Goal: Information Seeking & Learning: Understand process/instructions

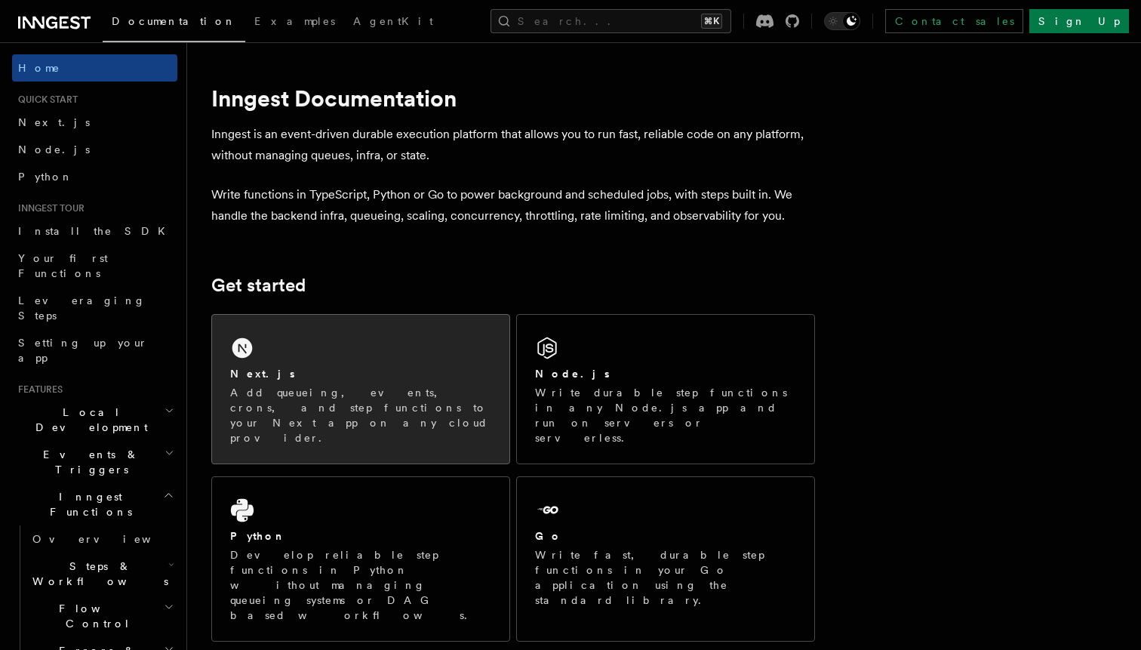
click at [362, 361] on div "Next.js Add queueing, events, crons, and step functions to your Next app on any…" at bounding box center [360, 389] width 297 height 149
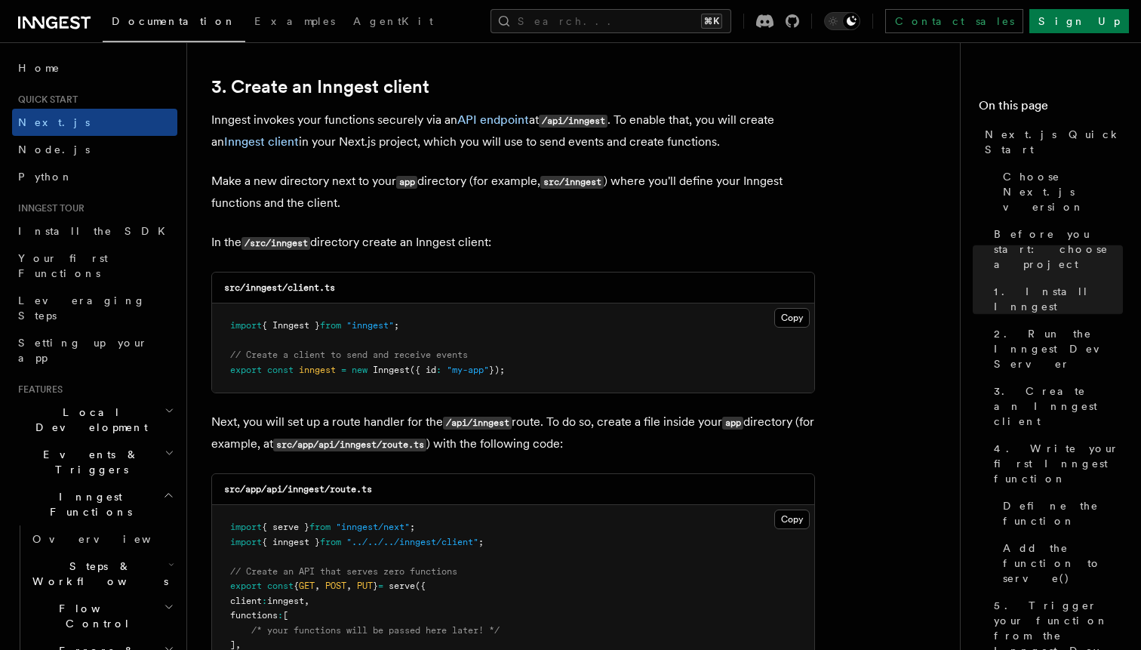
scroll to position [1776, 0]
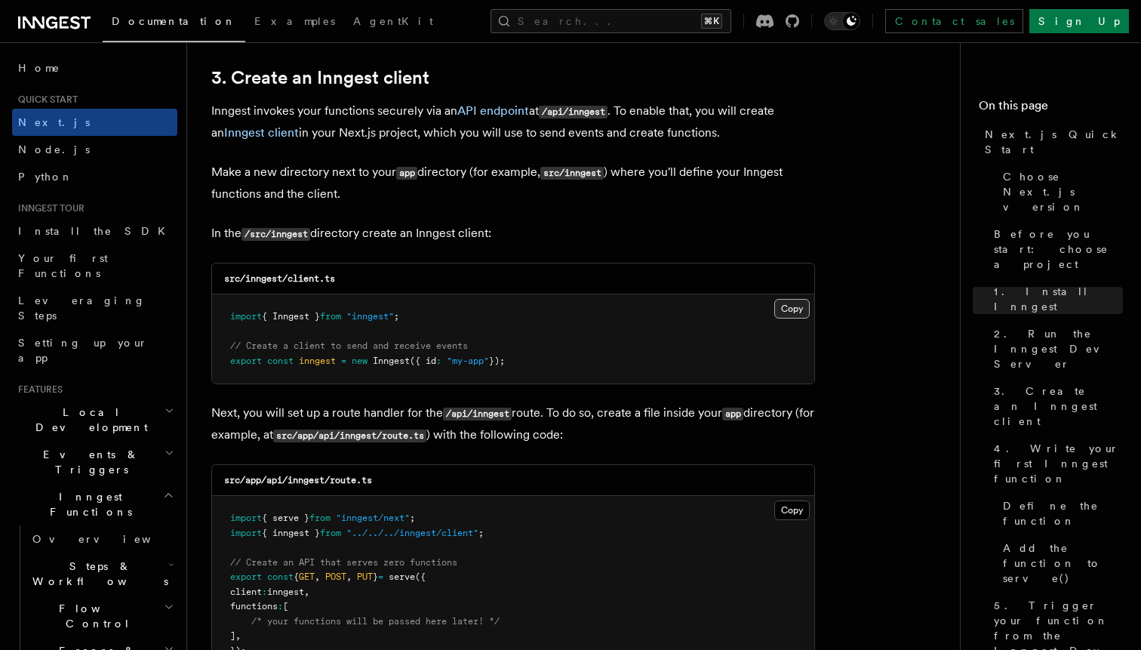
click at [794, 300] on button "Copy Copied" at bounding box center [791, 309] width 35 height 20
click at [794, 310] on button "Copy Copied" at bounding box center [791, 309] width 35 height 20
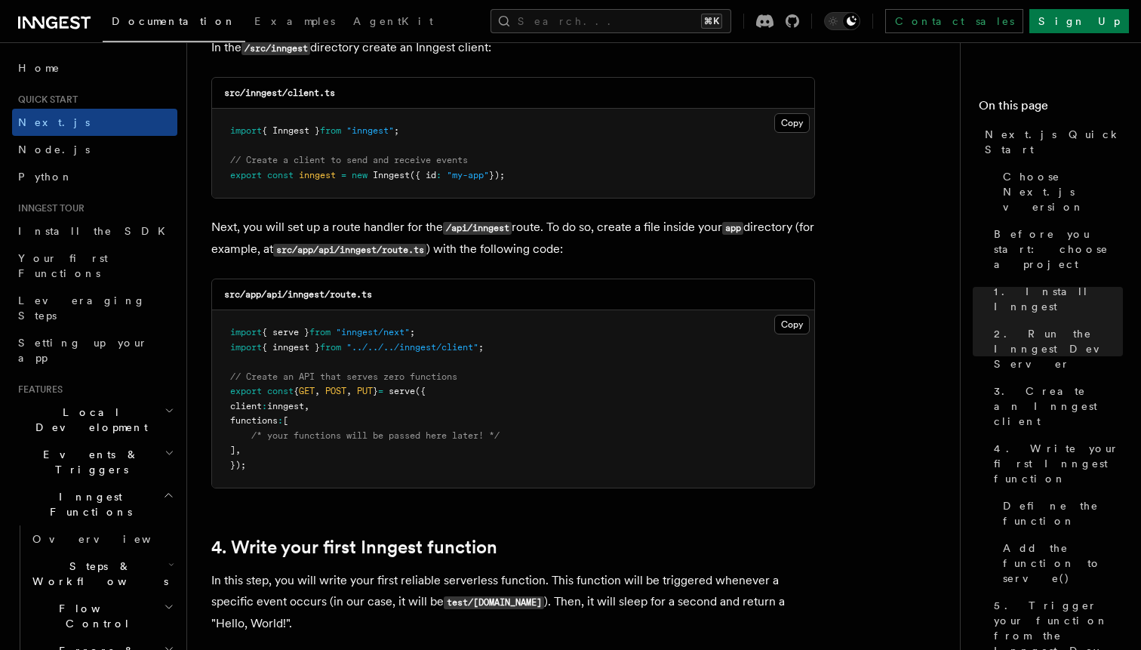
scroll to position [1971, 0]
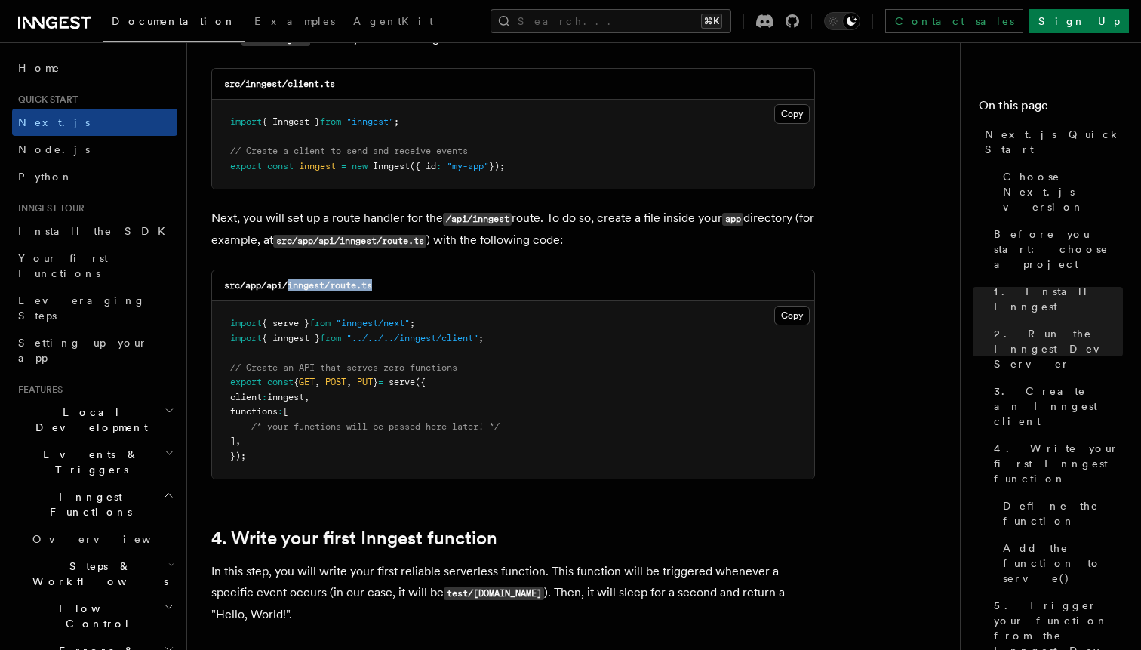
drag, startPoint x: 289, startPoint y: 291, endPoint x: 428, endPoint y: 290, distance: 138.9
click at [428, 290] on div "src/app/api/inngest/route.ts" at bounding box center [513, 285] width 602 height 31
click at [445, 368] on span "// Create an API that serves zero functions" at bounding box center [343, 367] width 227 height 11
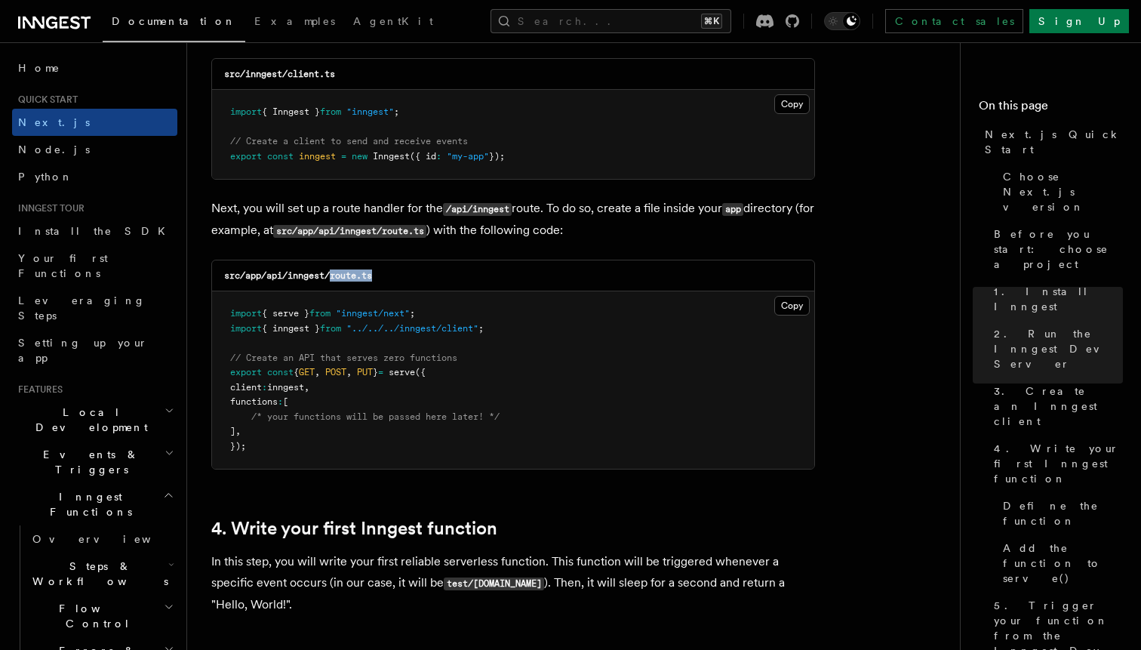
drag, startPoint x: 333, startPoint y: 280, endPoint x: 451, endPoint y: 279, distance: 117.8
click at [451, 279] on div "src/app/api/inngest/route.ts" at bounding box center [513, 275] width 602 height 31
copy code "route.ts"
click at [788, 313] on button "Copy Copied" at bounding box center [791, 306] width 35 height 20
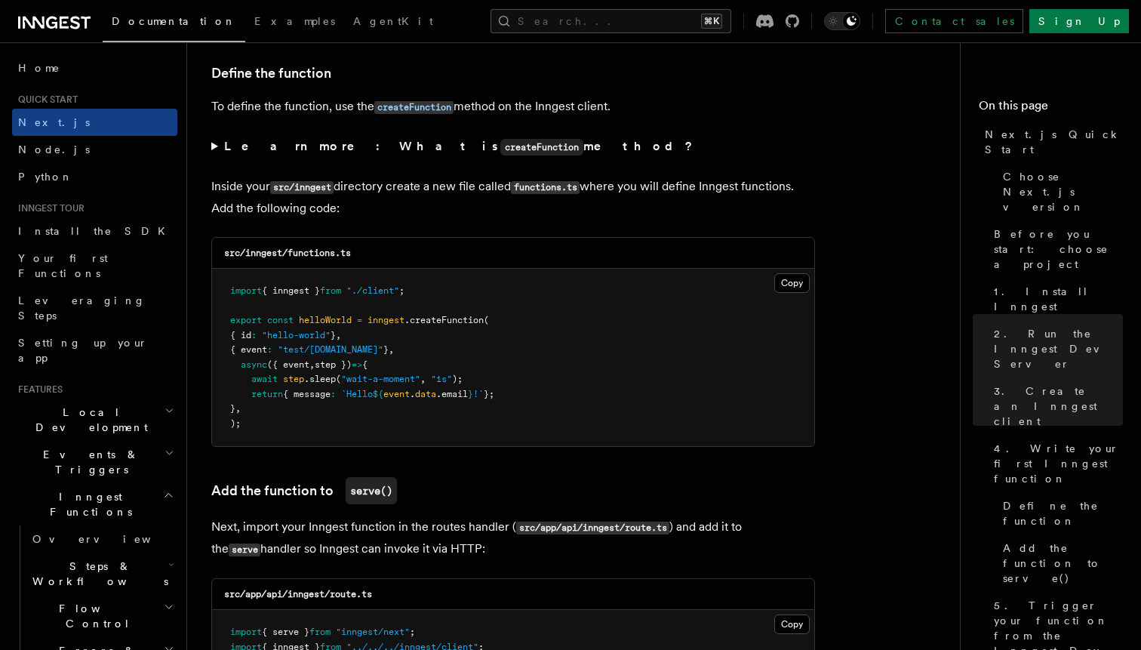
scroll to position [2573, 0]
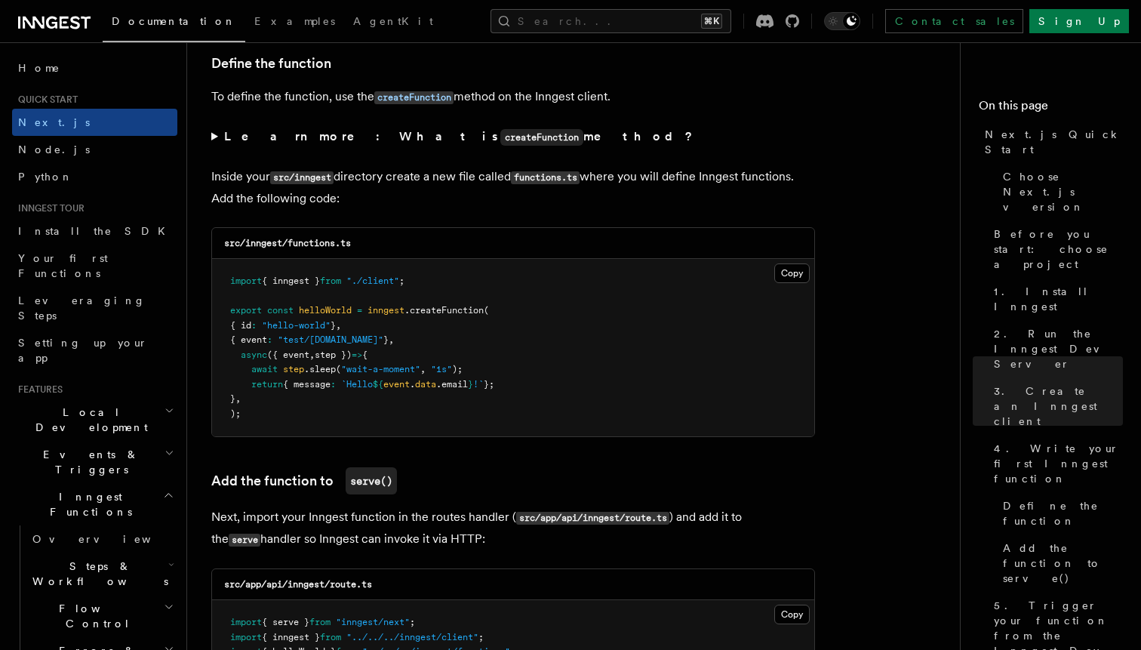
click at [740, 328] on pre "import { inngest } from "./client" ; export const helloWorld = inngest .createF…" at bounding box center [513, 347] width 602 height 177
click at [793, 267] on button "Copy Copied" at bounding box center [791, 273] width 35 height 20
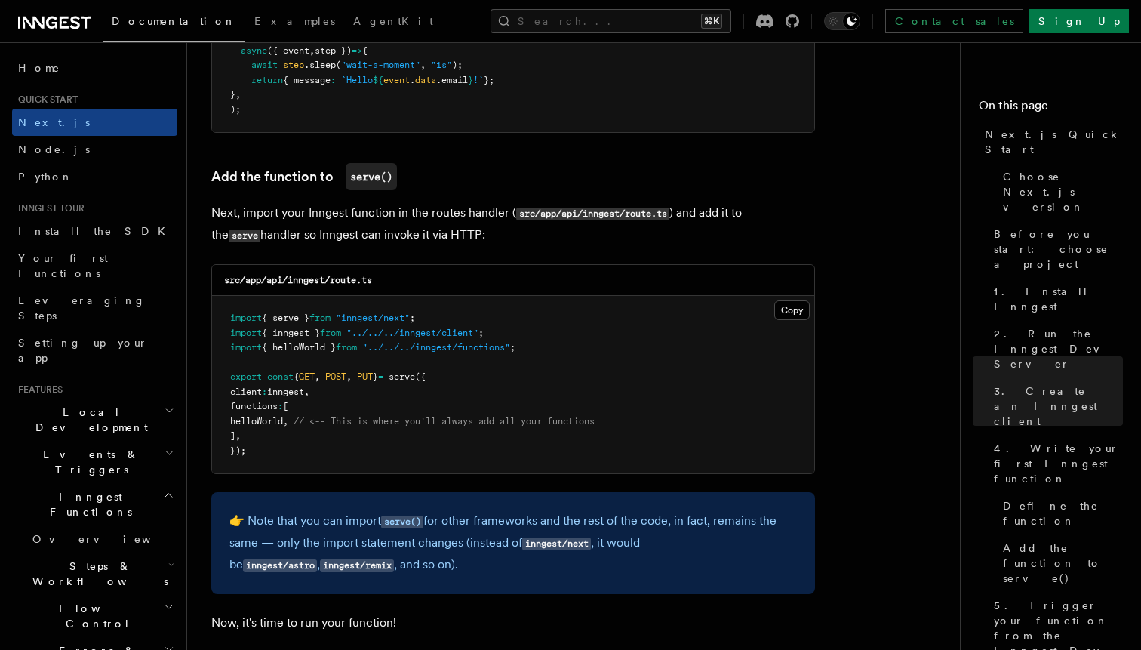
scroll to position [2900, 0]
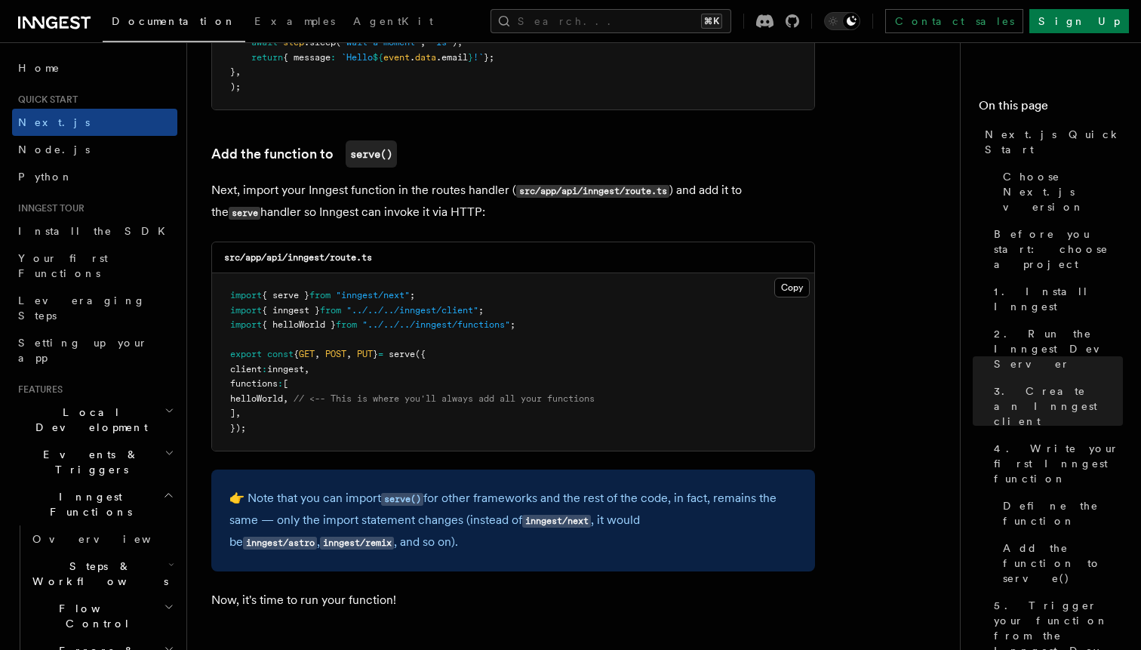
click at [283, 402] on span "helloWorld" at bounding box center [256, 398] width 53 height 11
copy span "helloWorld"
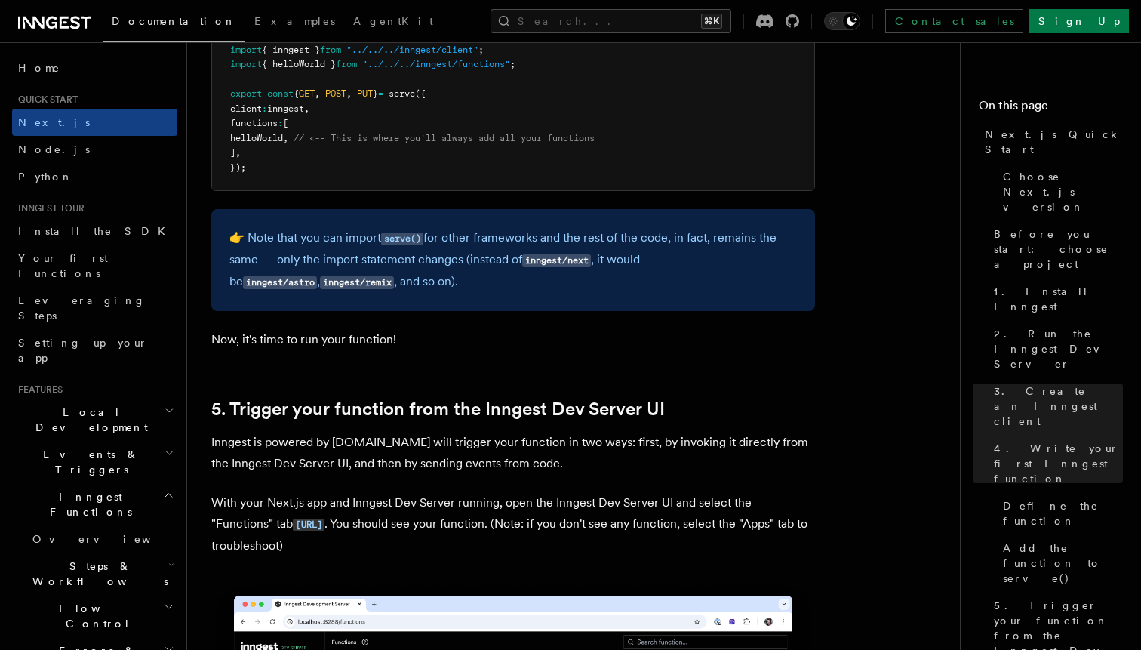
scroll to position [3170, 0]
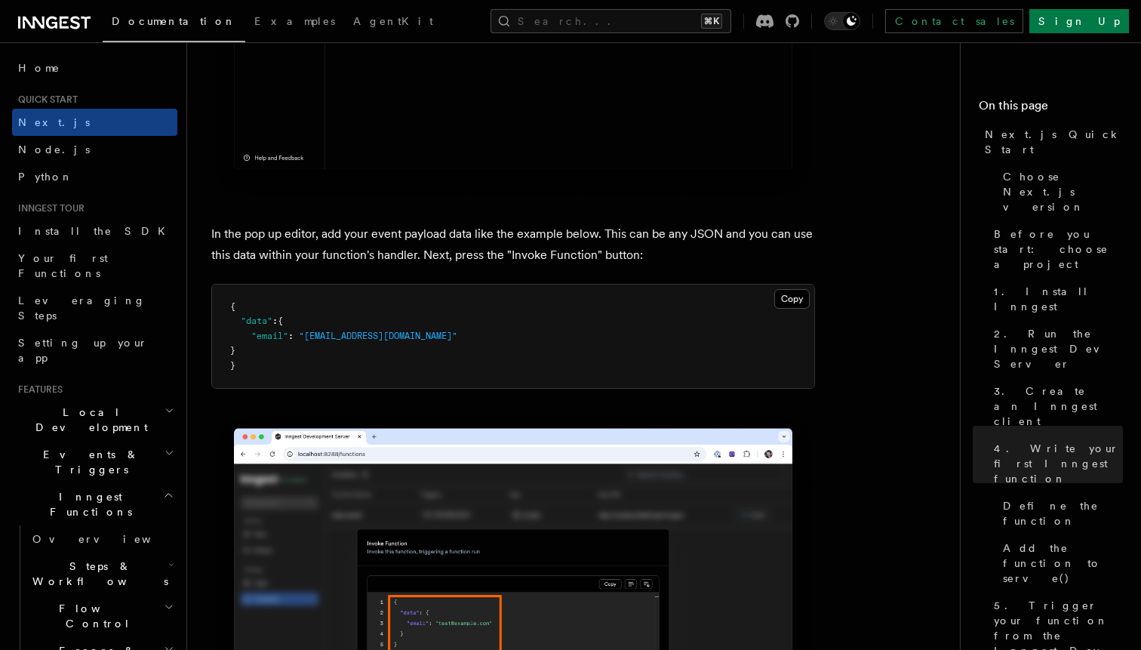
scroll to position [4388, 0]
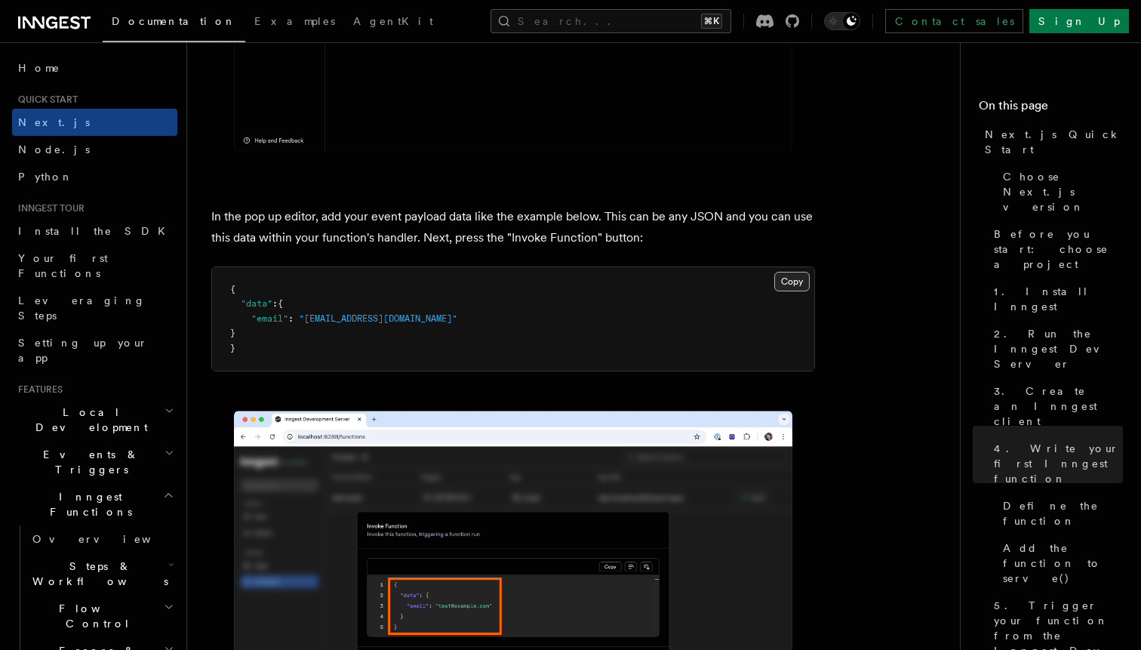
click at [790, 291] on button "Copy Copied" at bounding box center [791, 282] width 35 height 20
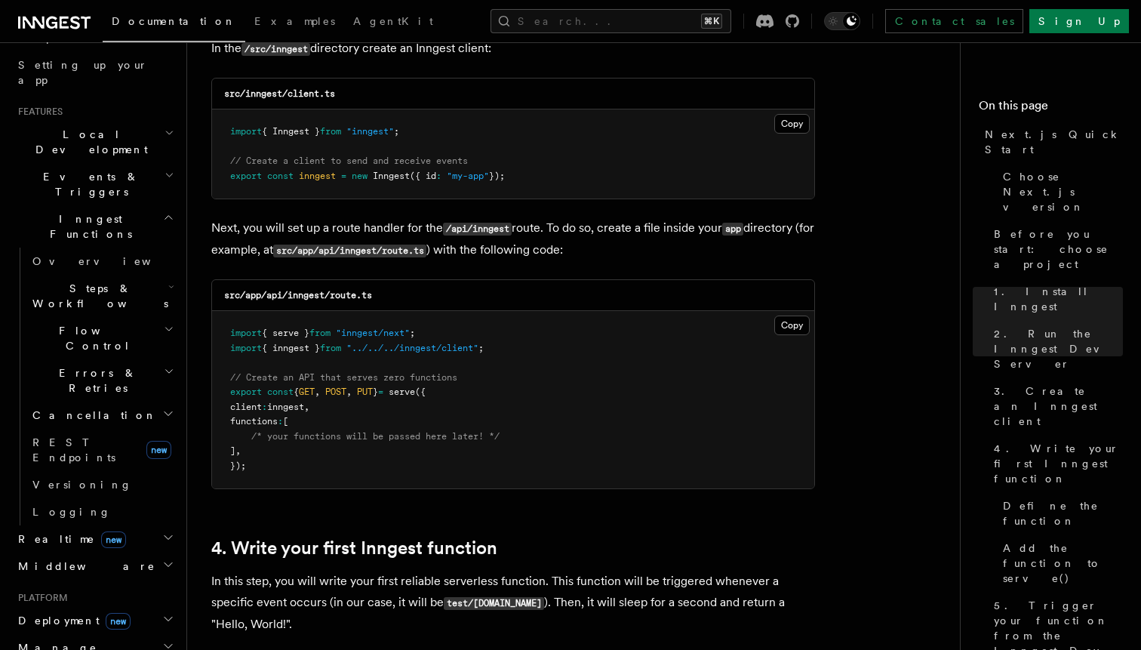
scroll to position [393, 0]
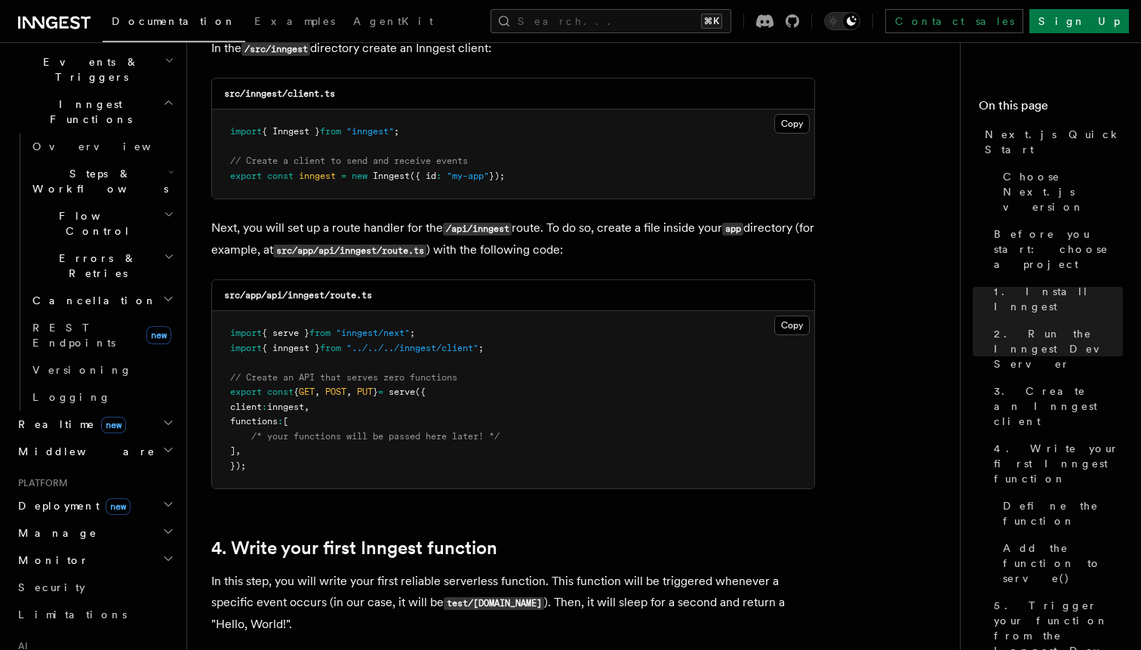
click at [106, 498] on span "new" at bounding box center [118, 506] width 25 height 17
click at [78, 527] on span "Overview" at bounding box center [109, 533] width 155 height 12
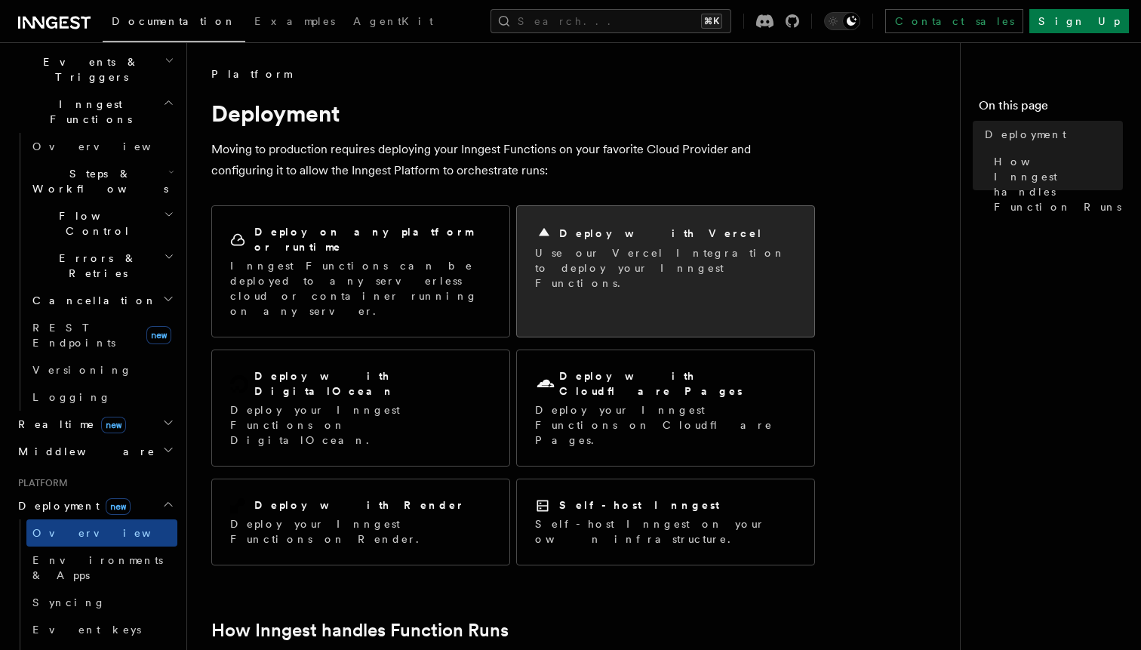
click at [648, 256] on p "Use our Vercel Integration to deploy your Inngest Functions." at bounding box center [665, 267] width 261 height 45
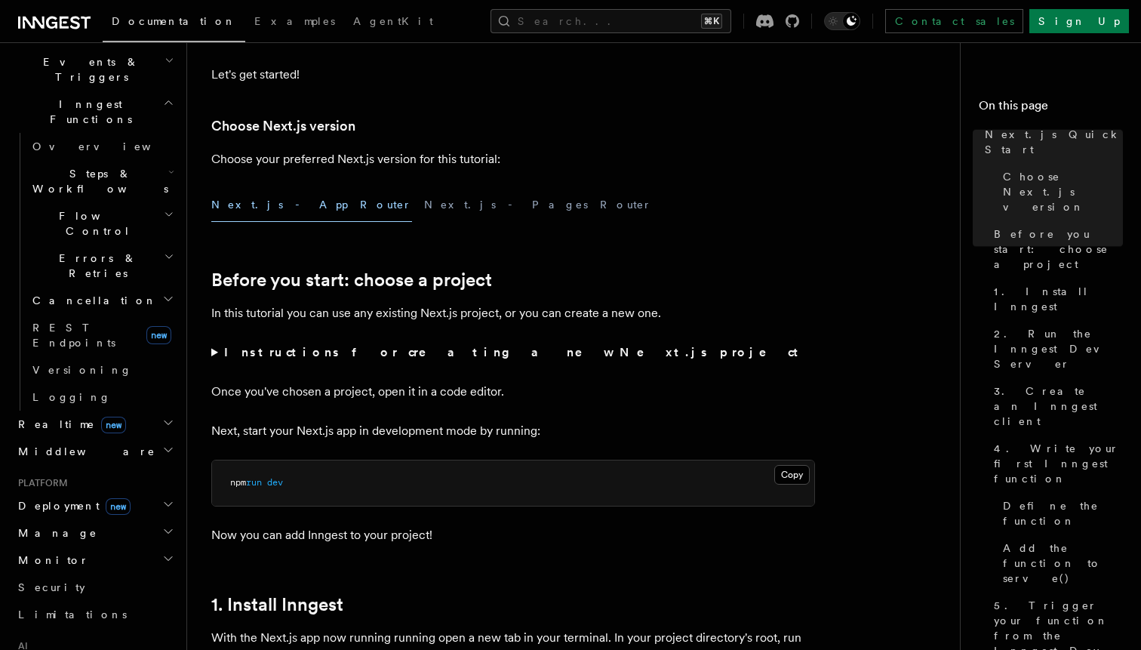
scroll to position [405, 0]
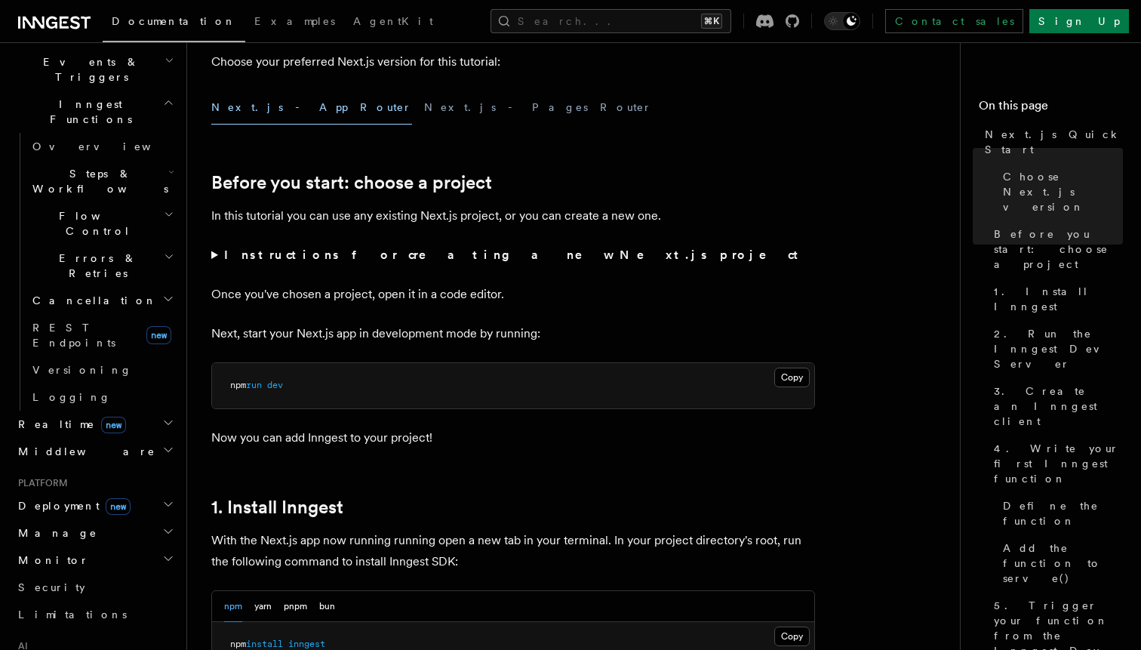
click at [479, 29] on div "Search... ⌘K Contact sales Sign Up" at bounding box center [804, 21] width 651 height 24
